Goal: Transaction & Acquisition: Subscribe to service/newsletter

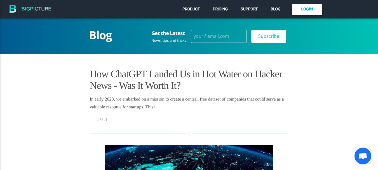
click at [310, 5] on link "Login" at bounding box center [307, 9] width 30 height 11
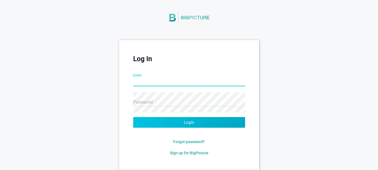
scroll to position [30, 0]
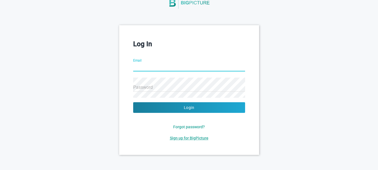
click at [194, 136] on span "Sign up for BigPicture" at bounding box center [189, 138] width 39 height 4
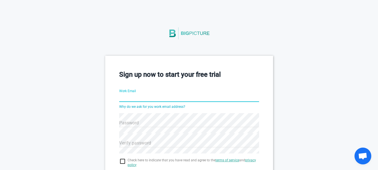
click at [140, 96] on input "Work Email" at bounding box center [189, 98] width 140 height 20
click at [136, 97] on input "Work Email" at bounding box center [189, 98] width 140 height 20
paste input "thomasanila32@gmail.com"
type input "thomasanila32@gmail.com"
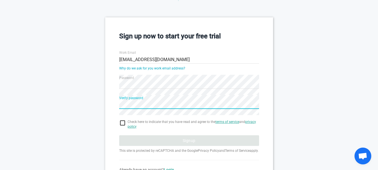
scroll to position [75, 0]
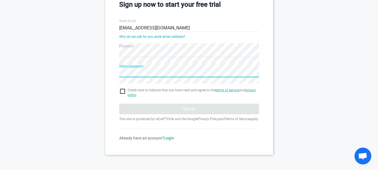
click at [123, 88] on input "checkbox" at bounding box center [189, 91] width 140 height 7
checkbox input "true"
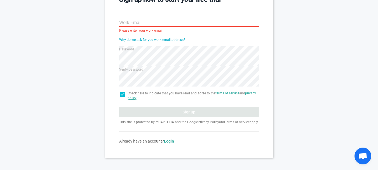
scroll to position [19, 0]
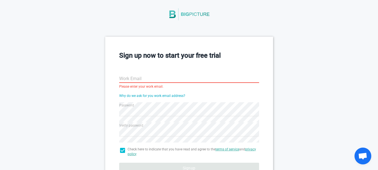
click at [152, 80] on input "Work Email" at bounding box center [189, 79] width 140 height 20
paste input "hekaco5040@cavoyar.com"
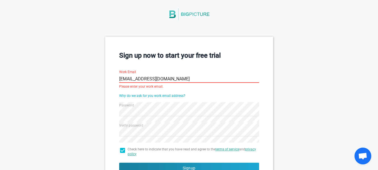
scroll to position [75, 0]
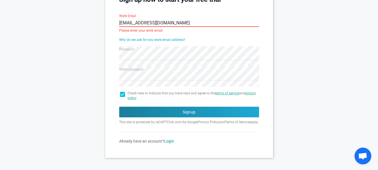
type input "hekaco5040@cavoyar.com"
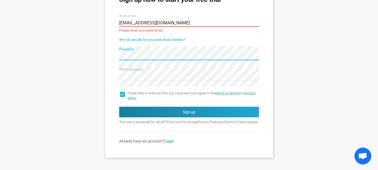
click at [107, 47] on div "Sign up now to start your free trial Work Email hekaco5040@cavoyar.com Please e…" at bounding box center [189, 69] width 168 height 177
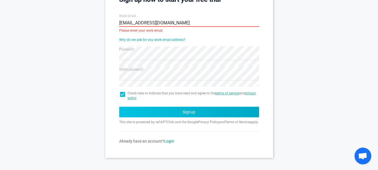
click at [196, 110] on button "Signup" at bounding box center [189, 112] width 140 height 11
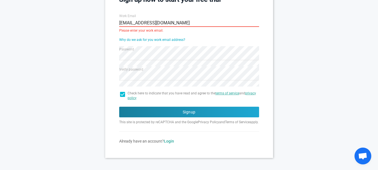
click at [182, 23] on input "hekaco5040@cavoyar.com" at bounding box center [189, 23] width 140 height 20
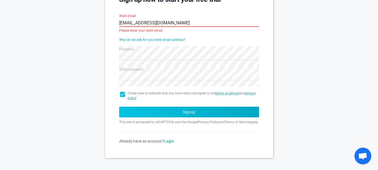
click at [205, 112] on button "Signup" at bounding box center [189, 112] width 140 height 11
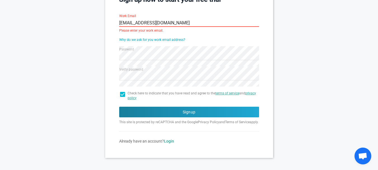
drag, startPoint x: 188, startPoint y: 21, endPoint x: 67, endPoint y: 20, distance: 121.1
click at [67, 20] on div "Sign up now to start your free trial Work Email hekaco5040@cavoyar.com Please e…" at bounding box center [189, 69] width 378 height 177
type input "[EMAIL_ADDRESS][DOMAIN_NAME]"
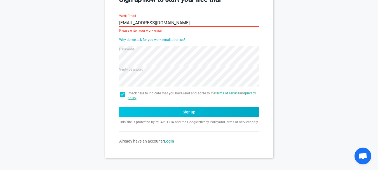
click at [191, 117] on button "Signup" at bounding box center [189, 112] width 140 height 11
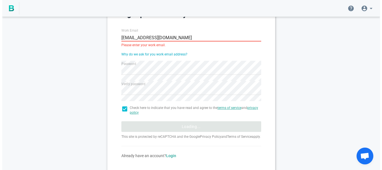
scroll to position [0, 0]
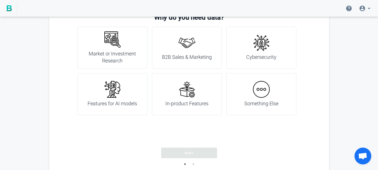
scroll to position [24, 0]
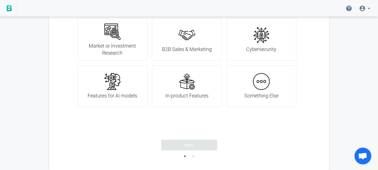
click at [260, 85] on img at bounding box center [261, 81] width 17 height 17
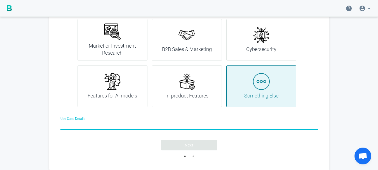
click at [77, 125] on input "Use Case Details" at bounding box center [188, 125] width 257 height 20
click at [132, 96] on h4 "Features for AI models" at bounding box center [112, 95] width 49 height 7
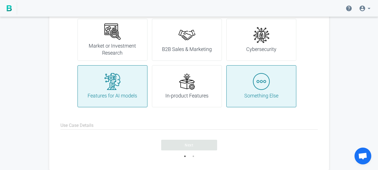
click at [190, 58] on div "B2B Sales & Marketing" at bounding box center [187, 40] width 70 height 42
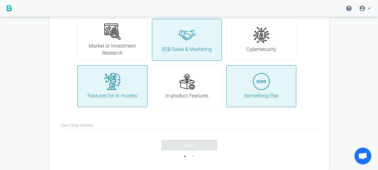
click at [121, 36] on div "Market or Investment Research" at bounding box center [112, 39] width 56 height 33
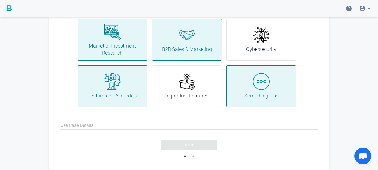
click at [231, 31] on div "Cybersecurity" at bounding box center [261, 40] width 70 height 42
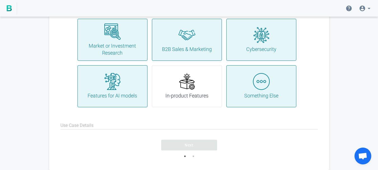
click at [204, 76] on div "In-product Features" at bounding box center [186, 86] width 43 height 26
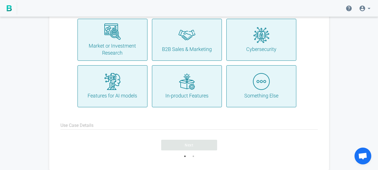
click at [113, 125] on input "Use Case Details" at bounding box center [188, 125] width 257 height 20
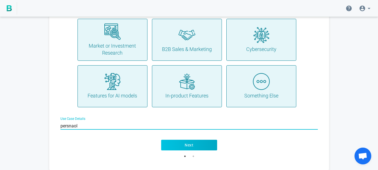
type input "persnaol"
click at [192, 143] on span "Next" at bounding box center [189, 145] width 9 height 6
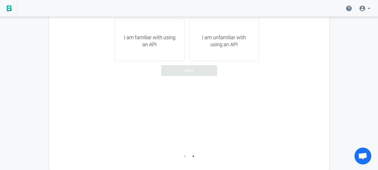
scroll to position [0, 0]
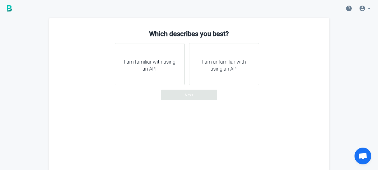
click at [212, 69] on h4 "I am unfamiliar with using an API" at bounding box center [224, 65] width 56 height 14
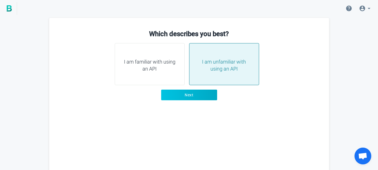
click at [197, 93] on button "Next" at bounding box center [189, 94] width 56 height 11
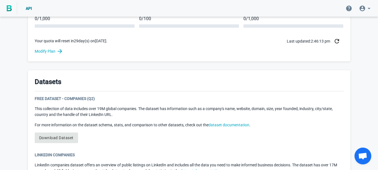
scroll to position [336, 0]
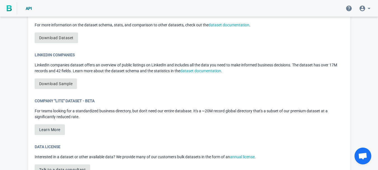
click at [369, 6] on icon at bounding box center [368, 8] width 7 height 7
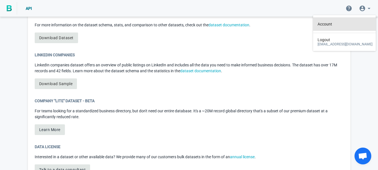
click at [329, 24] on span "Account" at bounding box center [324, 24] width 15 height 4
